Goal: Navigation & Orientation: Find specific page/section

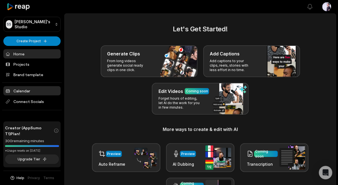
click at [44, 90] on link "Calendar" at bounding box center [31, 90] width 57 height 9
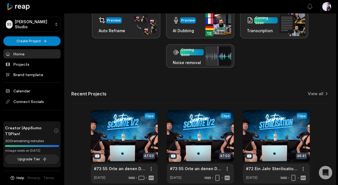
scroll to position [134, 0]
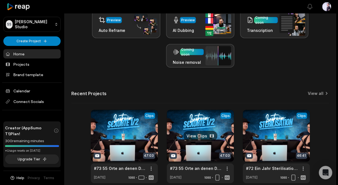
click at [189, 117] on link at bounding box center [200, 146] width 67 height 73
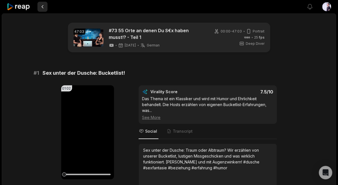
click at [42, 9] on button at bounding box center [42, 7] width 10 height 10
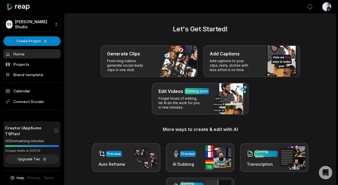
scroll to position [134, 0]
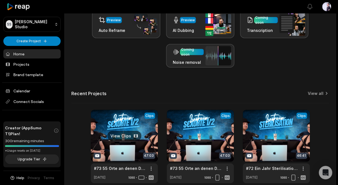
click at [109, 119] on link at bounding box center [124, 146] width 67 height 73
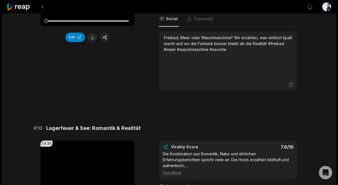
scroll to position [1420, 0]
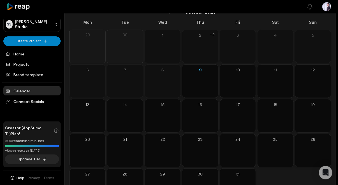
scroll to position [30, 0]
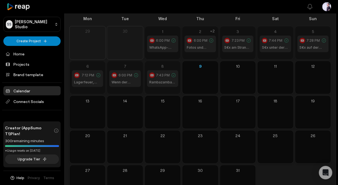
click at [152, 80] on h1 "Rambazamba auf der eigenen Hochzeit: Stress pur?" at bounding box center [162, 82] width 27 height 5
